Goal: Task Accomplishment & Management: Use online tool/utility

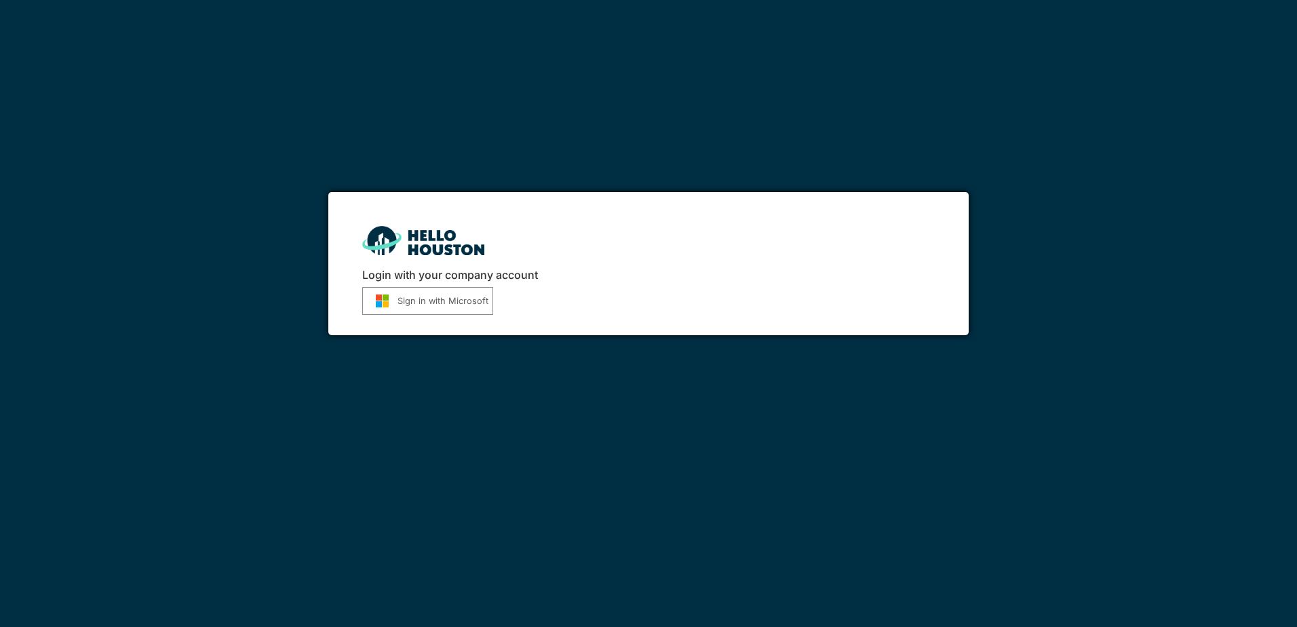
click at [448, 294] on button "Sign in with Microsoft" at bounding box center [427, 301] width 131 height 28
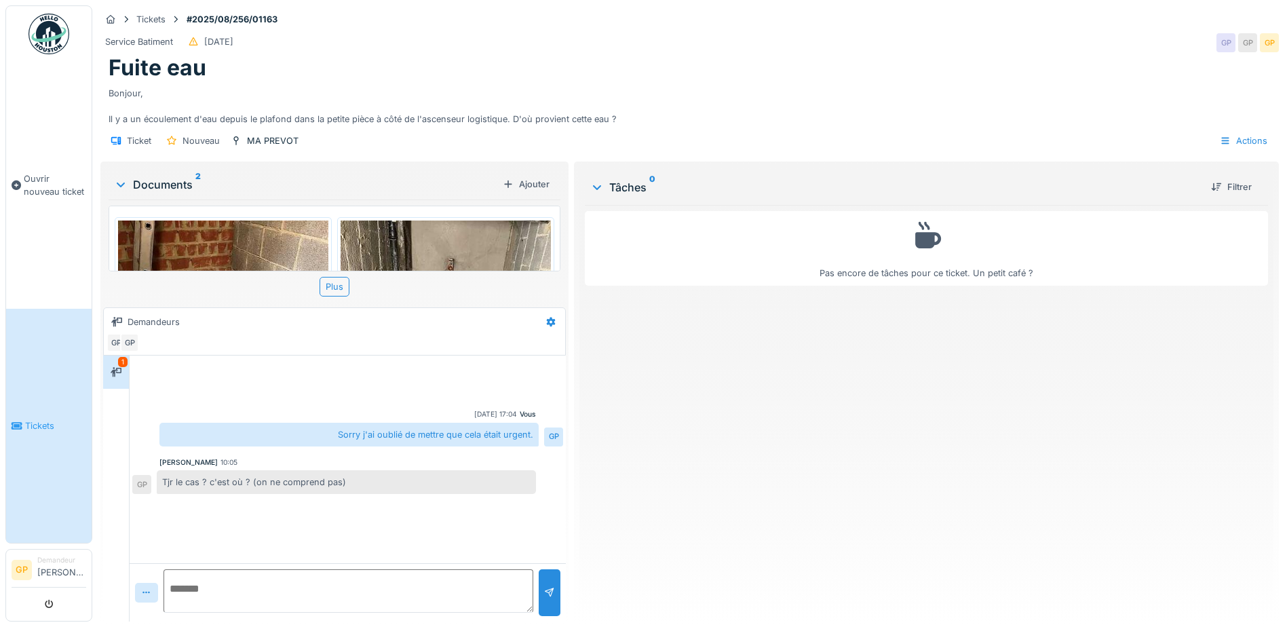
click at [245, 591] on textarea at bounding box center [348, 590] width 370 height 43
click at [188, 584] on textarea "**********" at bounding box center [348, 590] width 370 height 43
type textarea "**********"
